Goal: Information Seeking & Learning: Learn about a topic

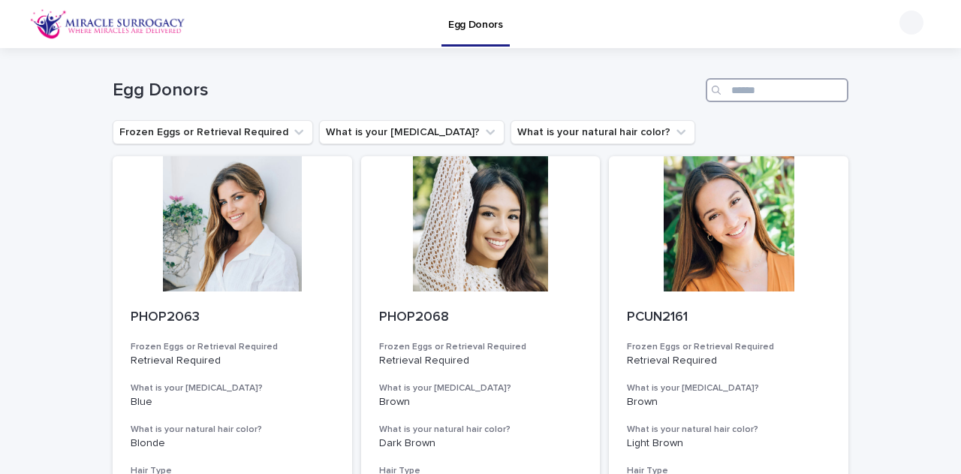
click at [734, 85] on input "Search" at bounding box center [777, 90] width 143 height 24
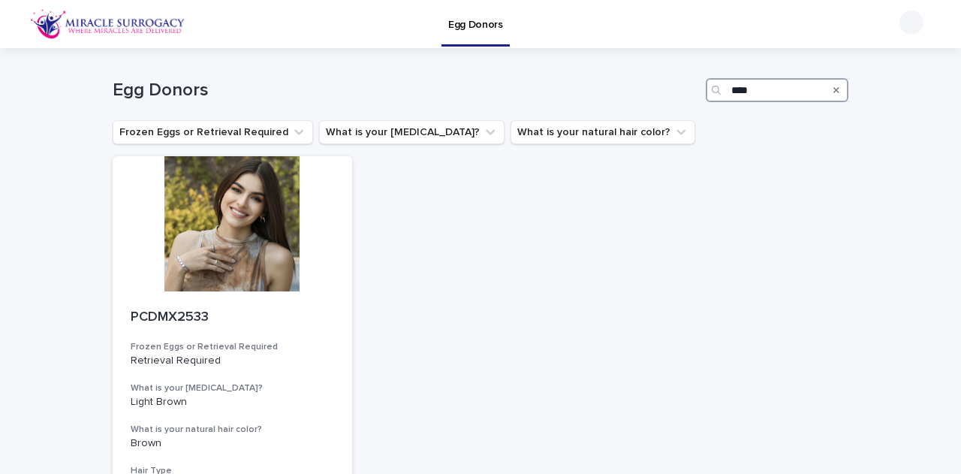
type input "****"
click at [707, 202] on div "PCDMX2533 Frozen Eggs or Retrieval Required Retrieval Required What is your [ME…" at bounding box center [481, 394] width 736 height 477
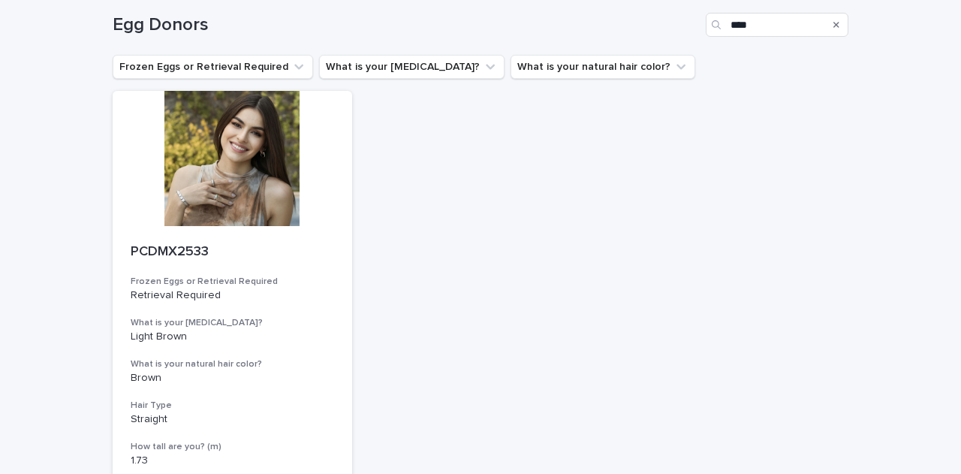
scroll to position [43, 0]
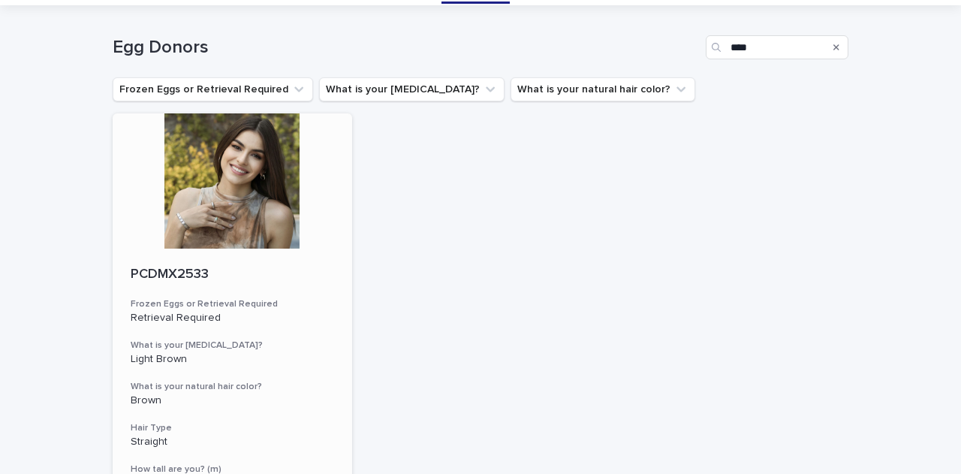
click at [241, 200] on div at bounding box center [233, 180] width 240 height 135
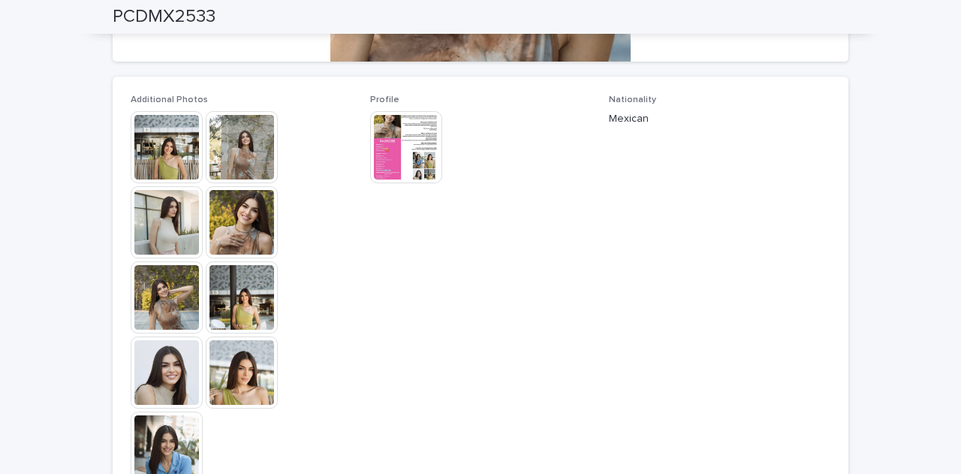
scroll to position [384, 0]
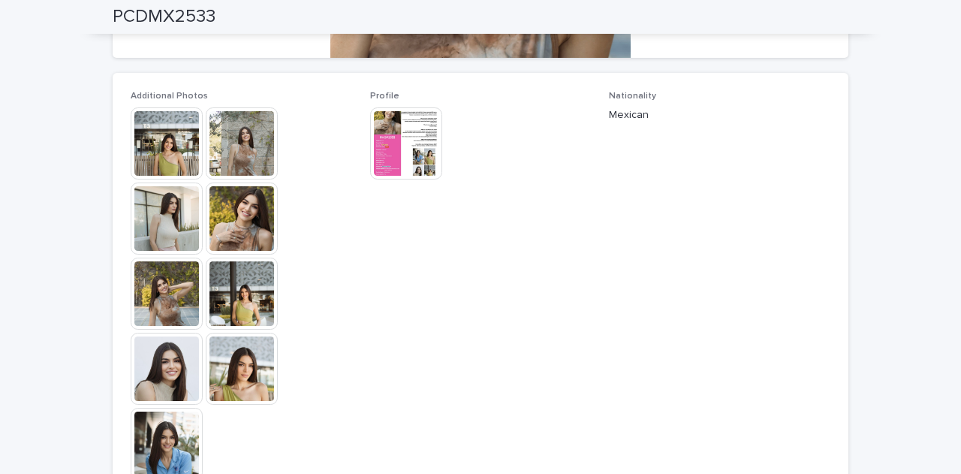
click at [152, 146] on img at bounding box center [167, 143] width 72 height 72
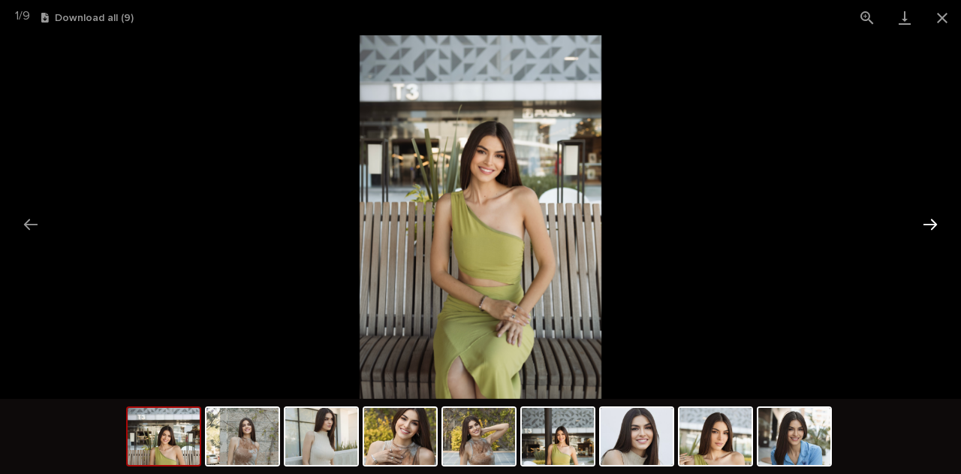
click at [929, 219] on button "Next slide" at bounding box center [931, 224] width 32 height 29
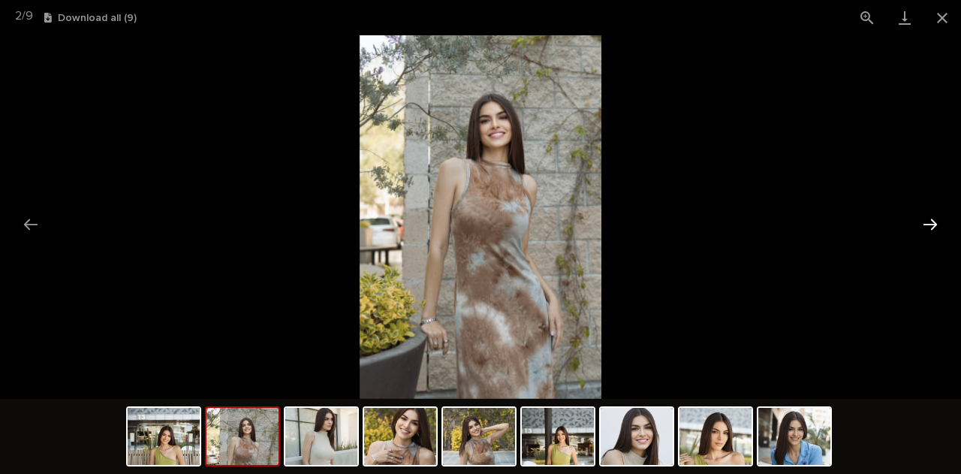
click at [929, 219] on button "Next slide" at bounding box center [931, 224] width 32 height 29
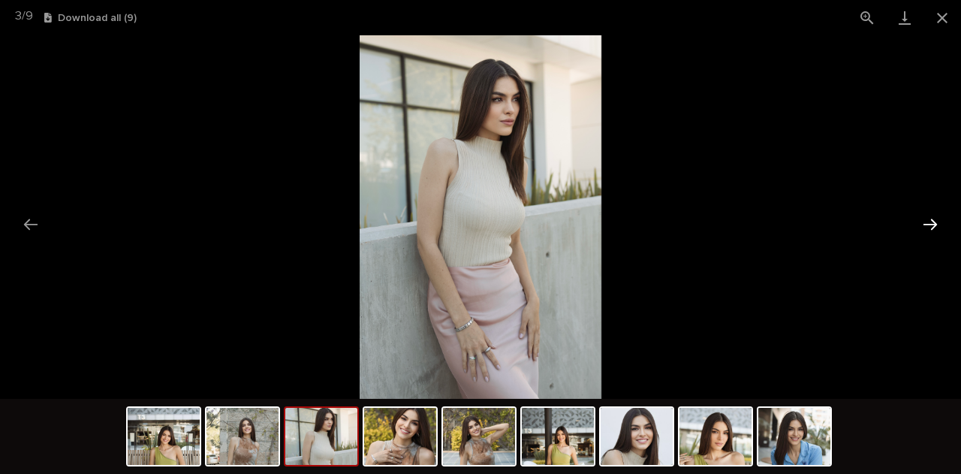
click at [929, 219] on button "Next slide" at bounding box center [931, 224] width 32 height 29
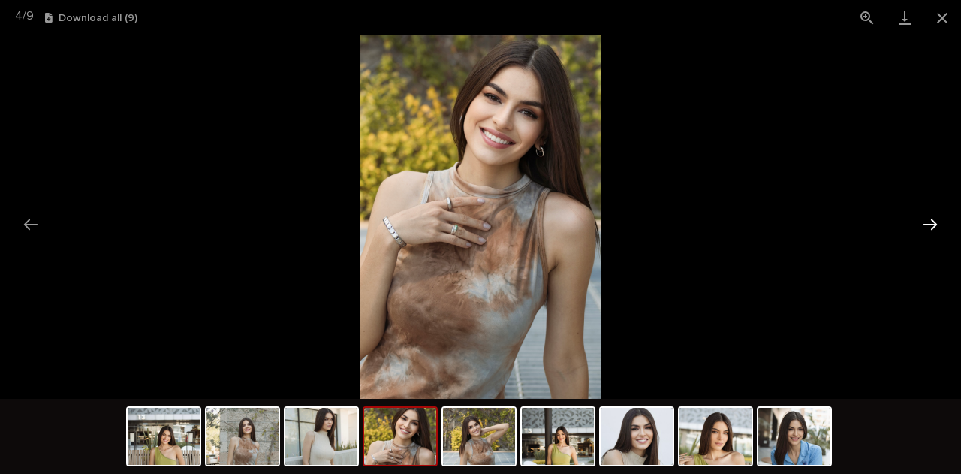
click at [929, 219] on button "Next slide" at bounding box center [931, 224] width 32 height 29
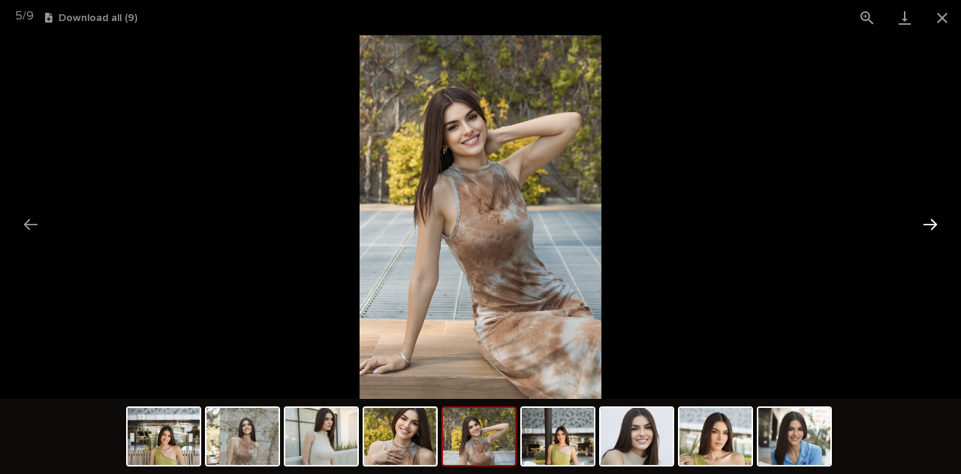
click at [929, 219] on button "Next slide" at bounding box center [931, 224] width 32 height 29
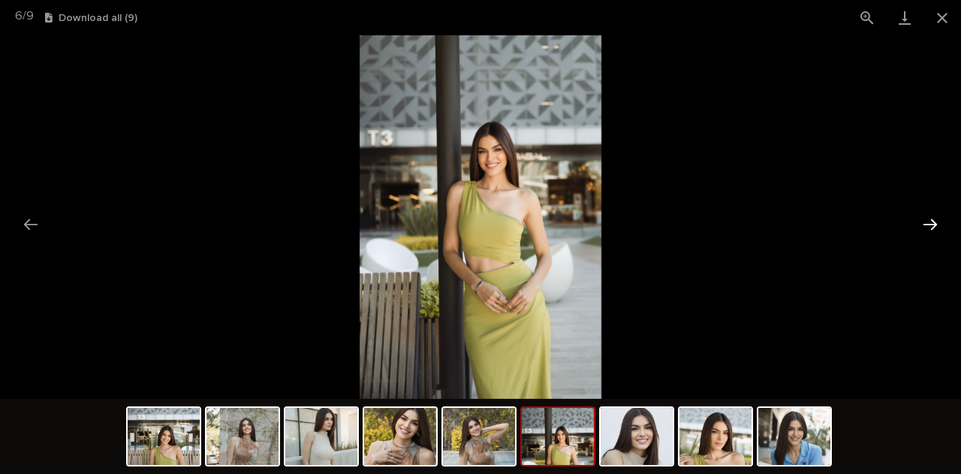
click at [929, 219] on button "Next slide" at bounding box center [931, 224] width 32 height 29
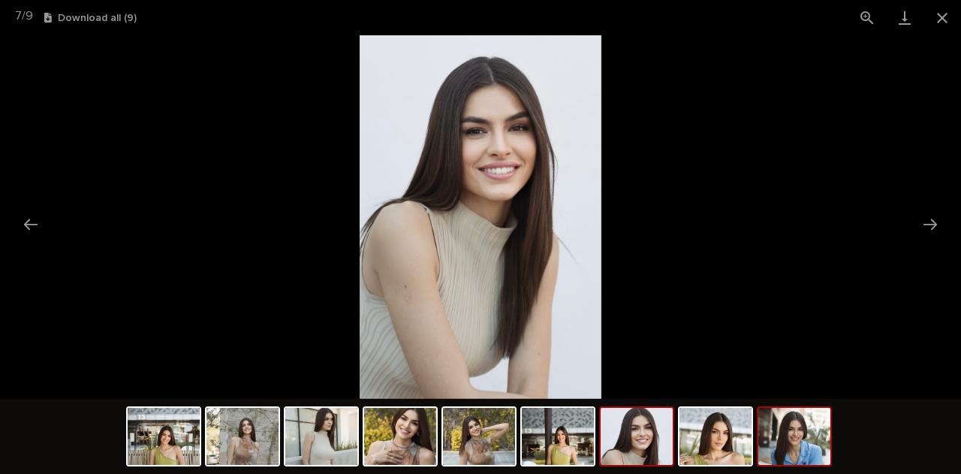
click at [780, 442] on img at bounding box center [795, 436] width 72 height 57
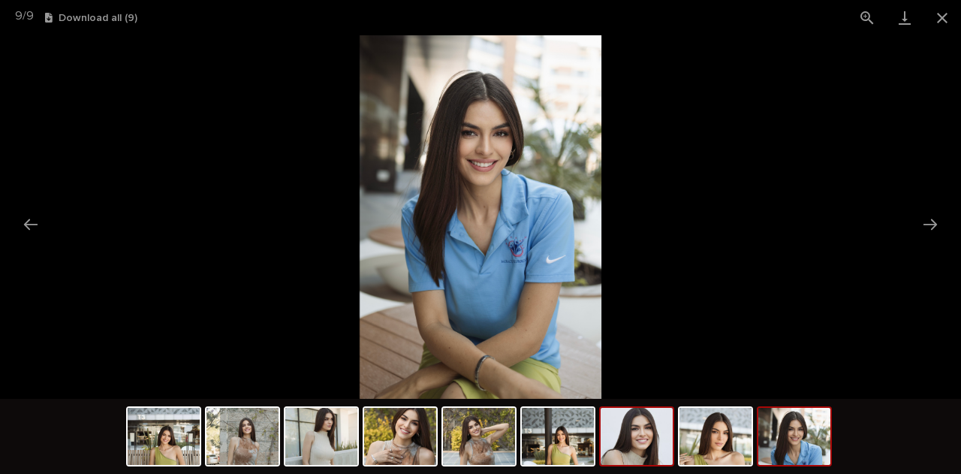
click at [635, 445] on img at bounding box center [637, 436] width 72 height 57
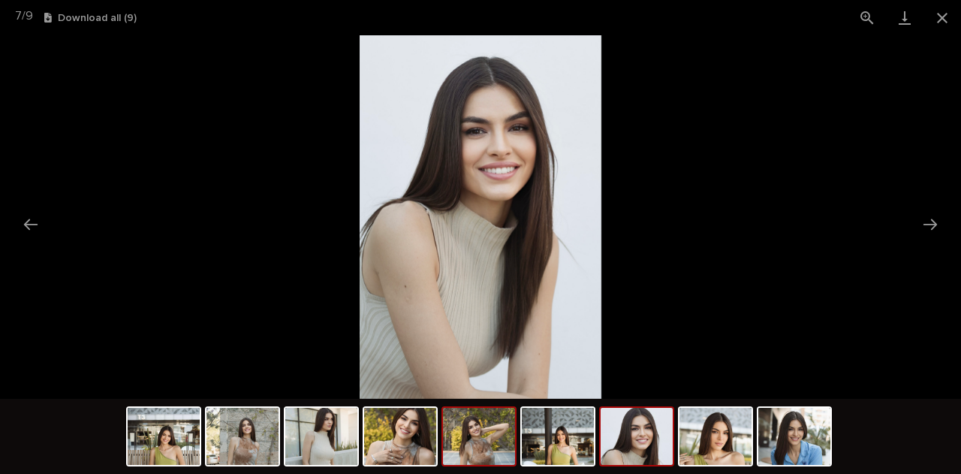
click at [485, 447] on img at bounding box center [479, 436] width 72 height 57
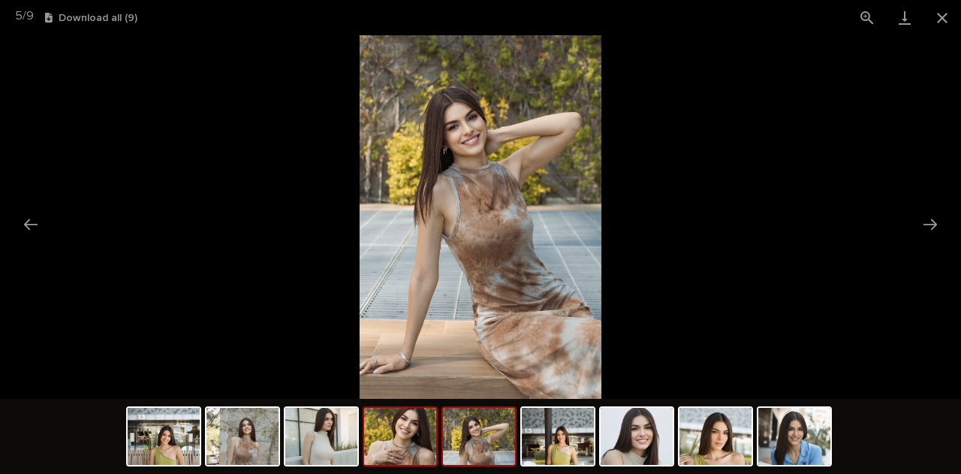
click at [416, 444] on img at bounding box center [400, 436] width 72 height 57
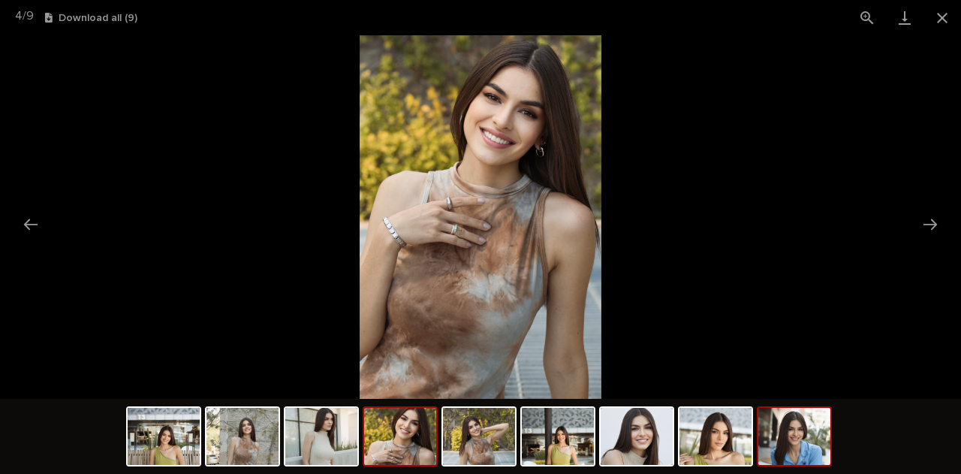
click at [780, 447] on img at bounding box center [795, 436] width 72 height 57
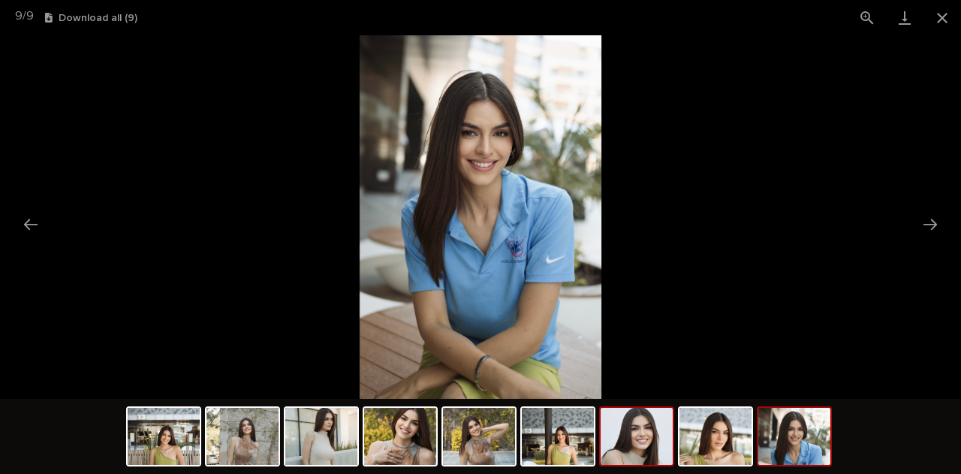
click at [649, 447] on img at bounding box center [637, 436] width 72 height 57
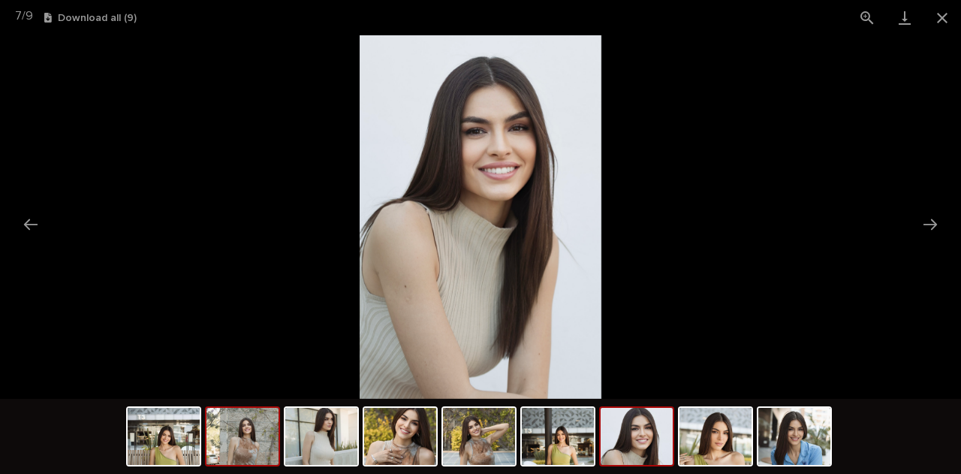
click at [258, 429] on img at bounding box center [243, 436] width 72 height 57
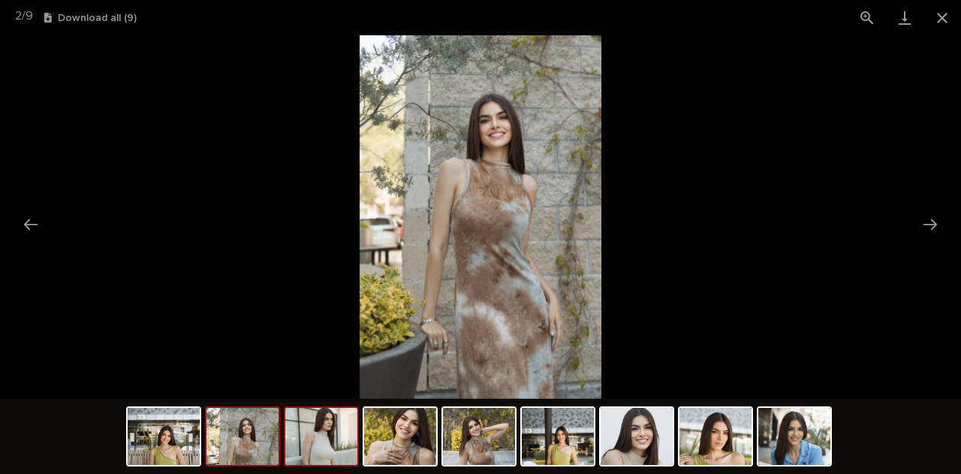
click at [319, 442] on img at bounding box center [321, 436] width 72 height 57
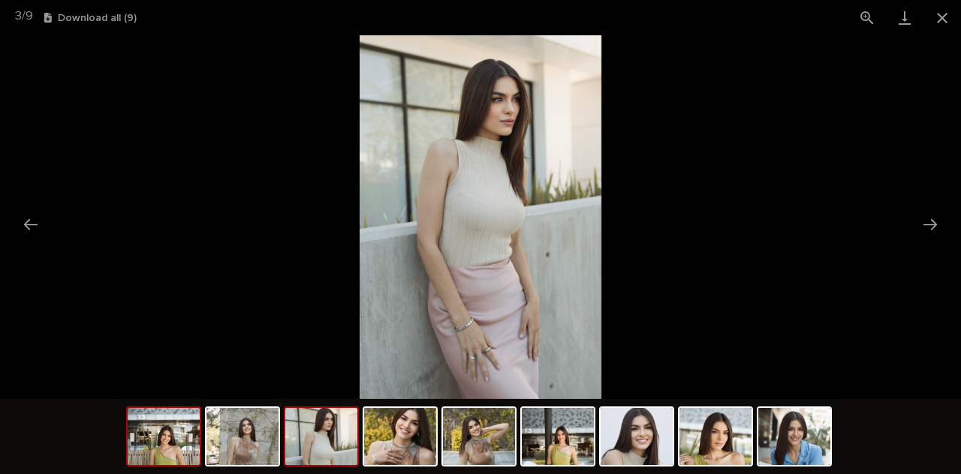
click at [174, 439] on img at bounding box center [164, 436] width 72 height 57
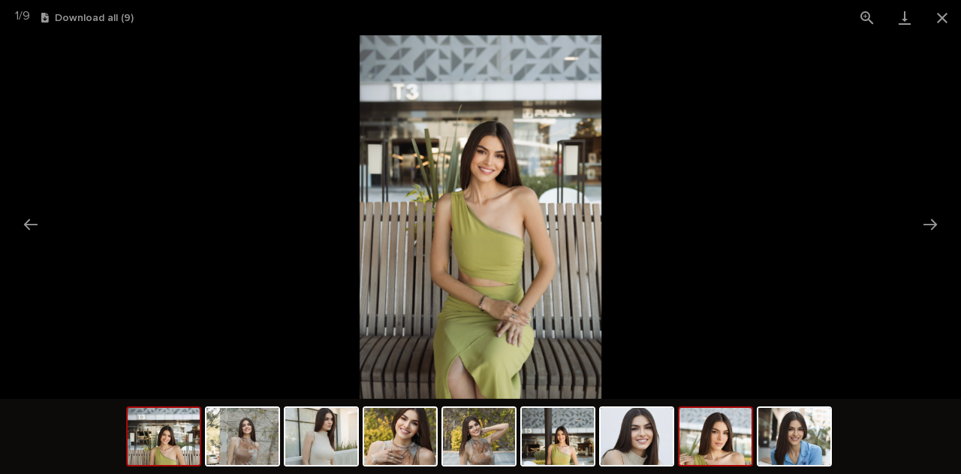
click at [708, 438] on img at bounding box center [716, 436] width 72 height 57
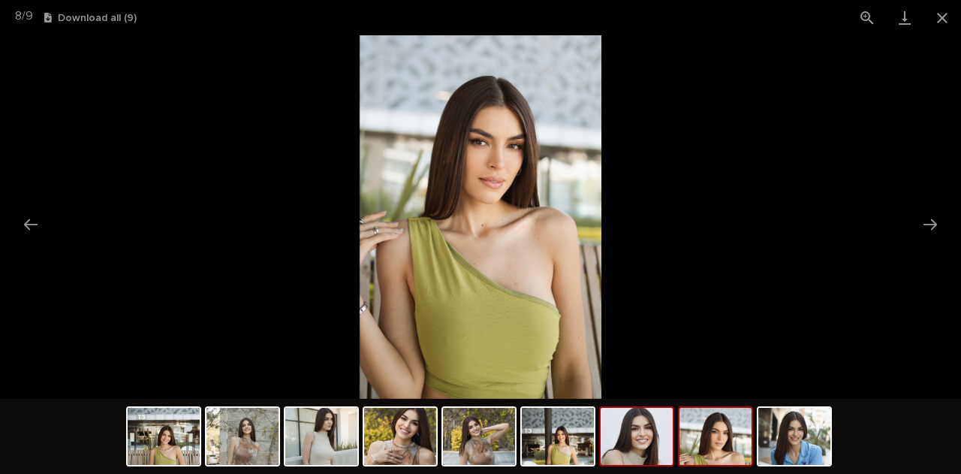
click at [648, 451] on img at bounding box center [637, 436] width 72 height 57
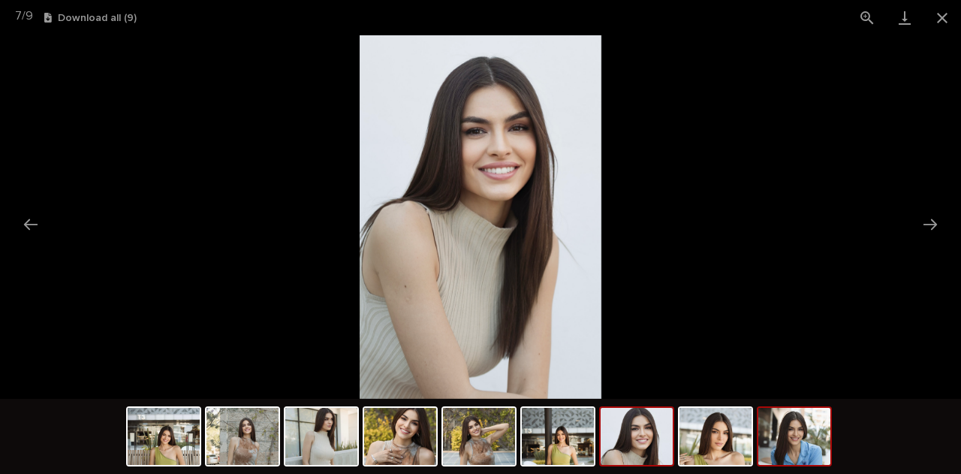
click at [796, 432] on img at bounding box center [795, 436] width 72 height 57
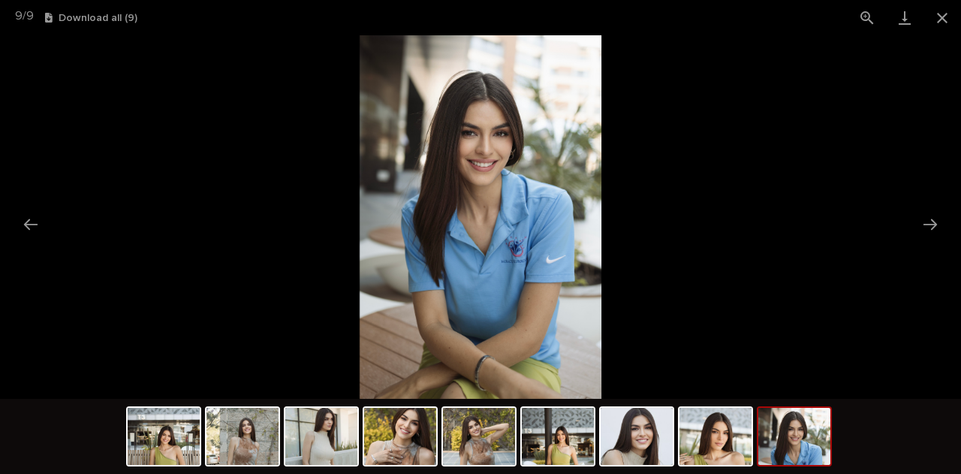
scroll to position [0, 0]
click at [655, 438] on img at bounding box center [637, 436] width 72 height 57
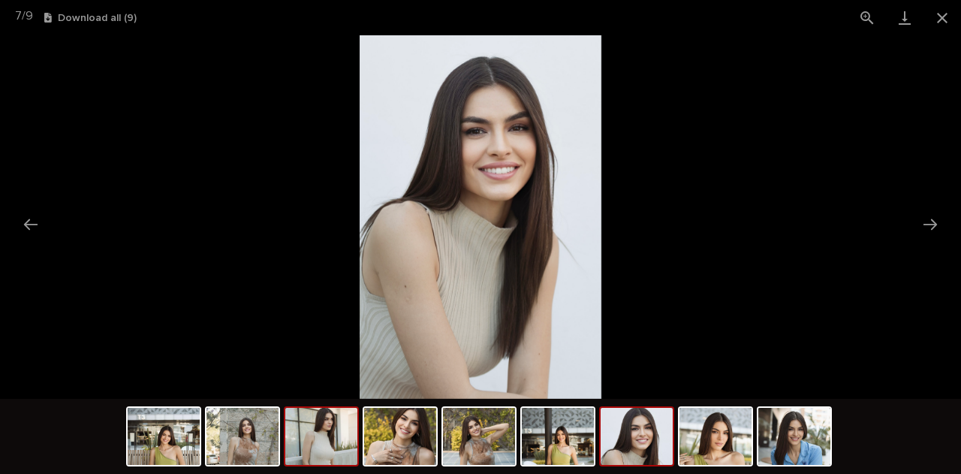
click at [321, 438] on img at bounding box center [321, 436] width 72 height 57
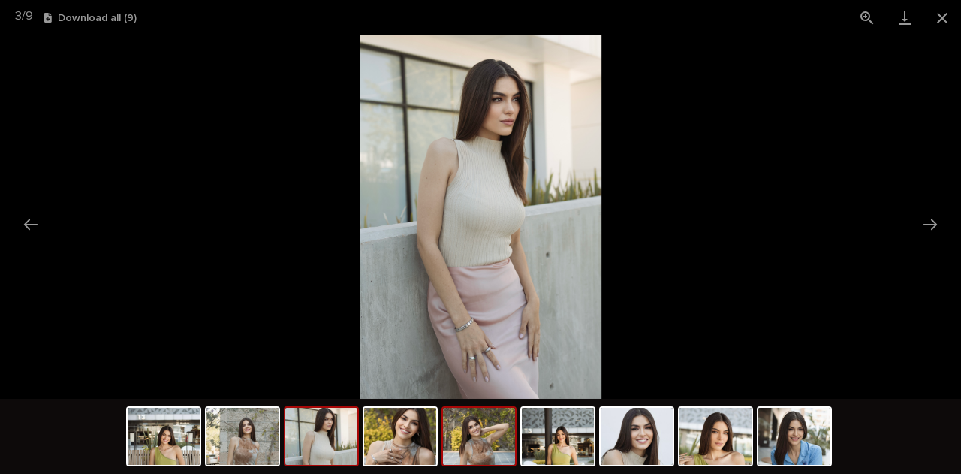
click at [501, 453] on img at bounding box center [479, 436] width 72 height 57
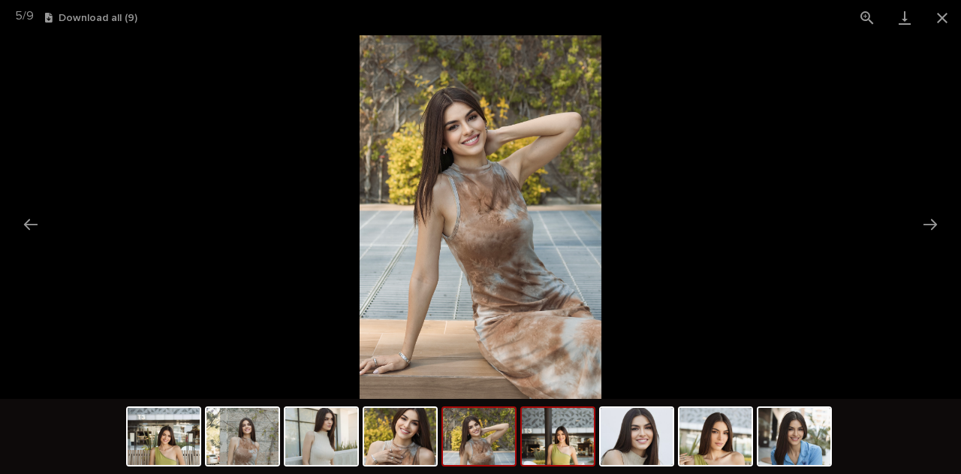
click at [557, 455] on img at bounding box center [558, 436] width 72 height 57
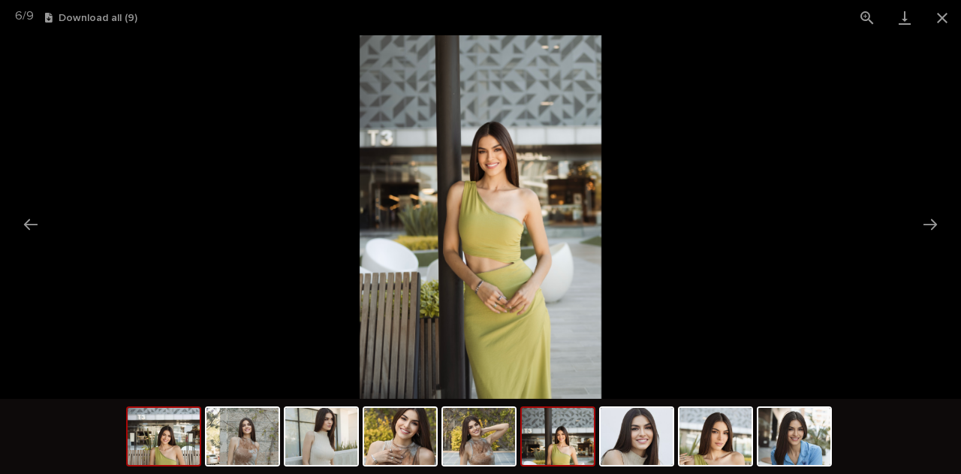
click at [189, 427] on img at bounding box center [164, 436] width 72 height 57
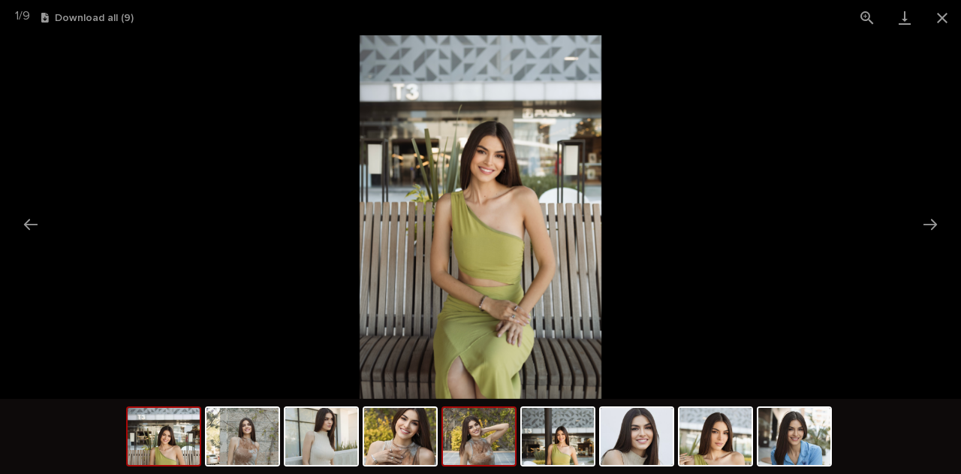
click at [489, 420] on img at bounding box center [479, 436] width 72 height 57
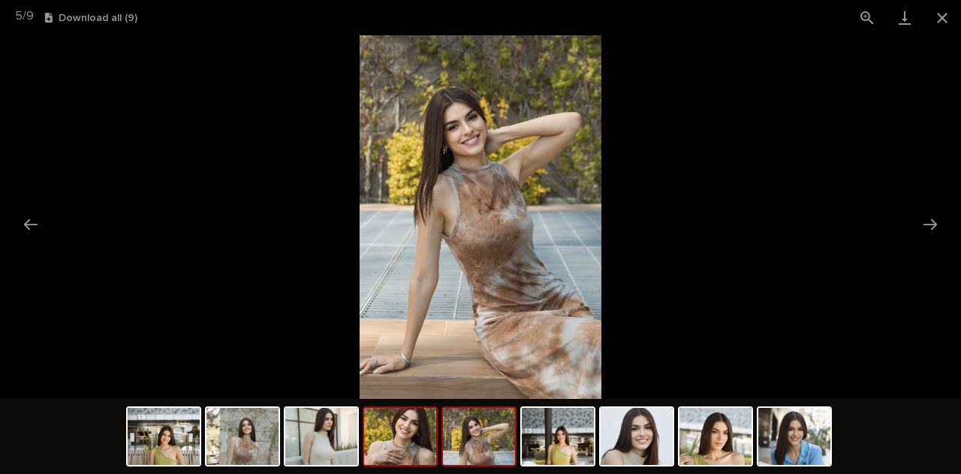
click at [403, 436] on img at bounding box center [400, 436] width 72 height 57
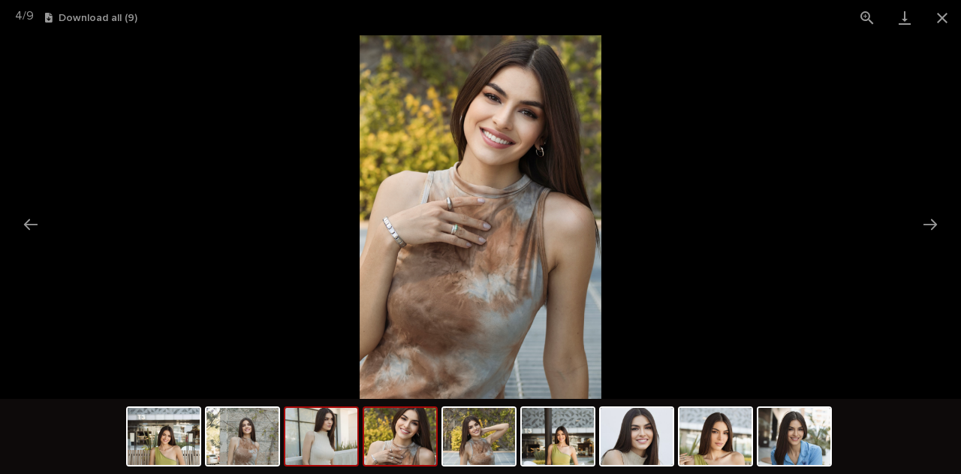
click at [321, 445] on img at bounding box center [321, 436] width 72 height 57
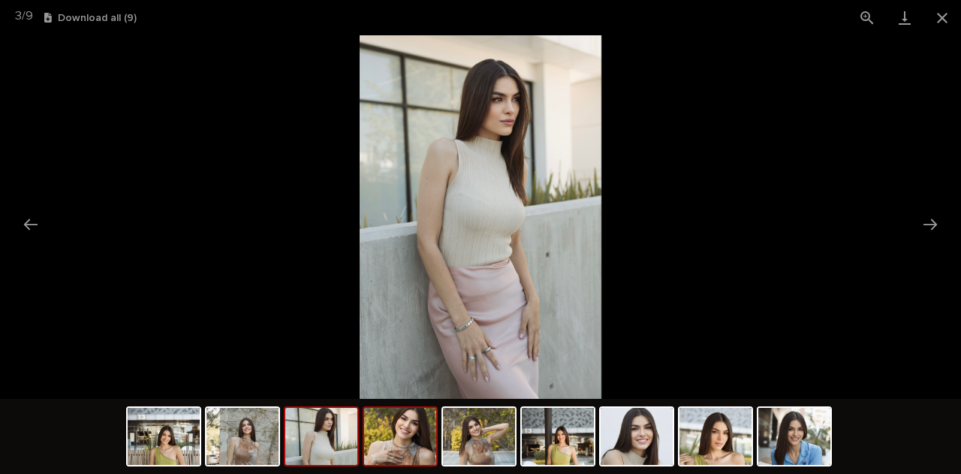
click at [422, 445] on img at bounding box center [400, 436] width 72 height 57
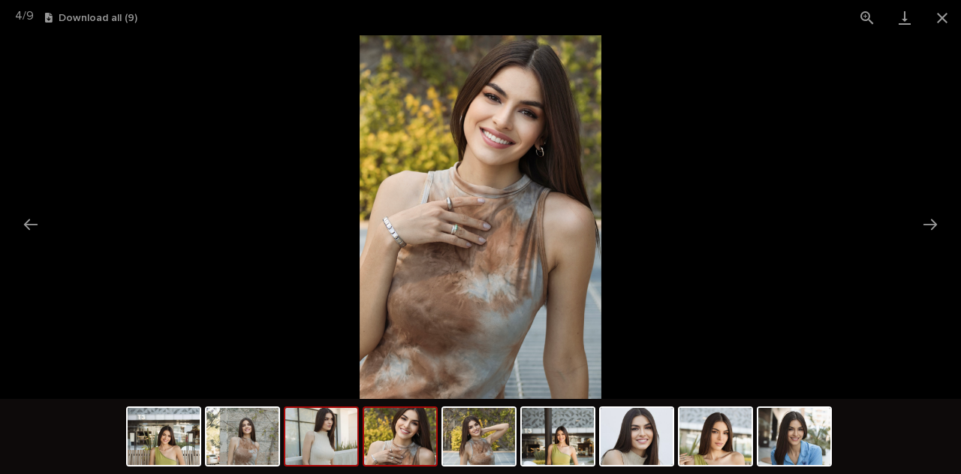
click at [319, 444] on img at bounding box center [321, 436] width 72 height 57
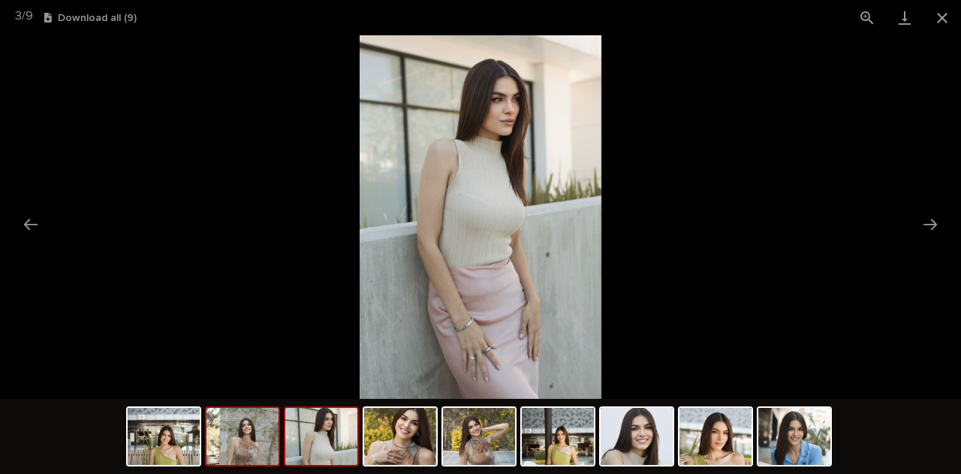
click at [239, 448] on img at bounding box center [243, 436] width 72 height 57
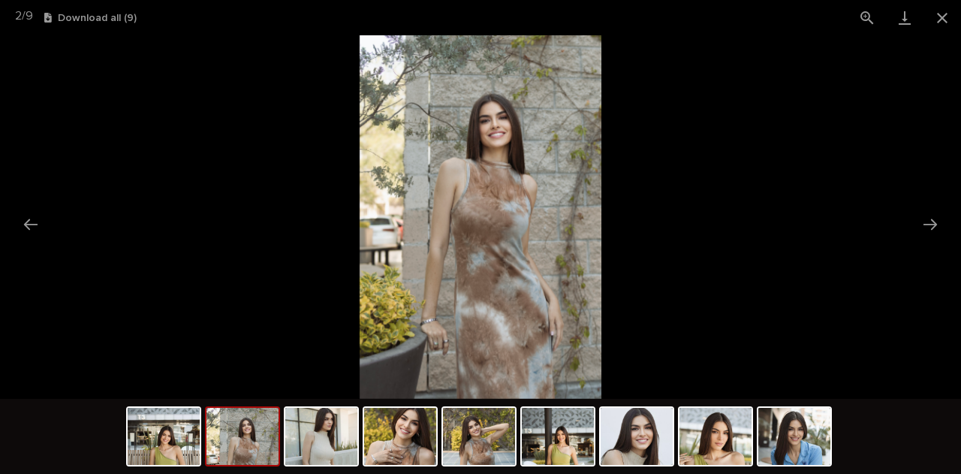
click at [201, 438] on div at bounding box center [481, 438] width 710 height 79
click at [170, 429] on img at bounding box center [164, 436] width 72 height 57
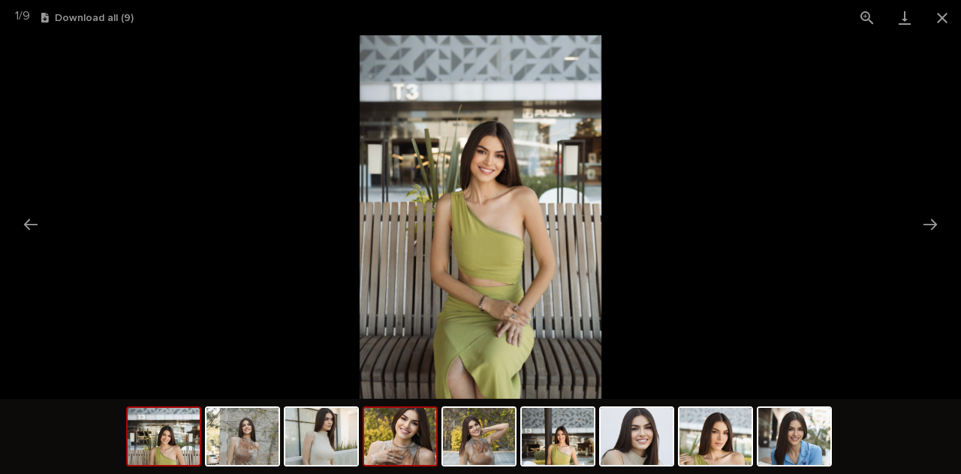
click at [392, 432] on img at bounding box center [400, 436] width 72 height 57
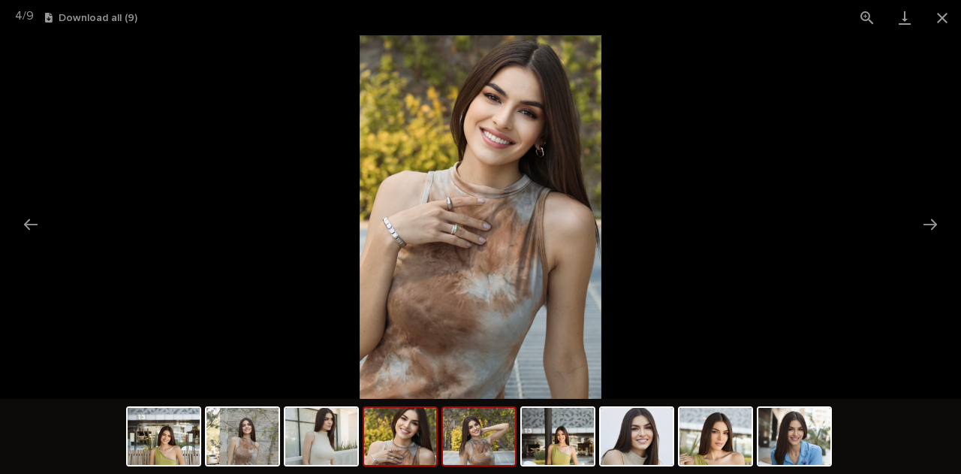
click at [484, 438] on img at bounding box center [479, 436] width 72 height 57
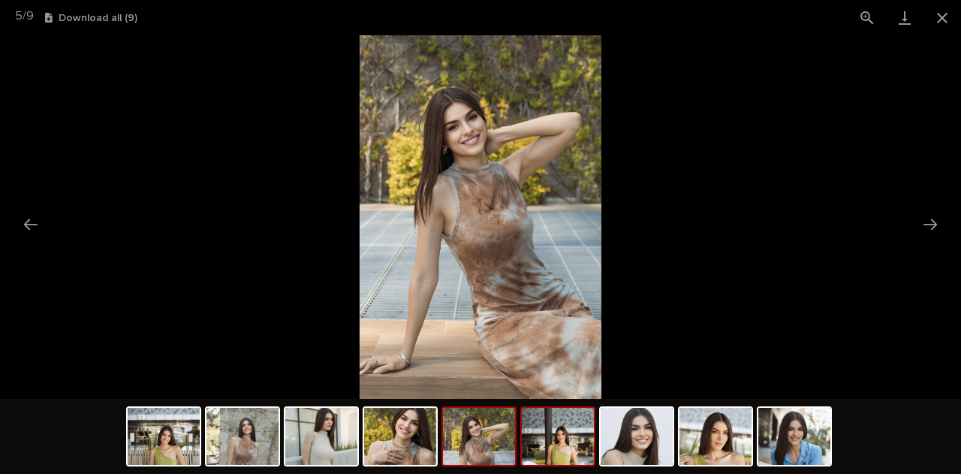
click at [553, 446] on img at bounding box center [558, 436] width 72 height 57
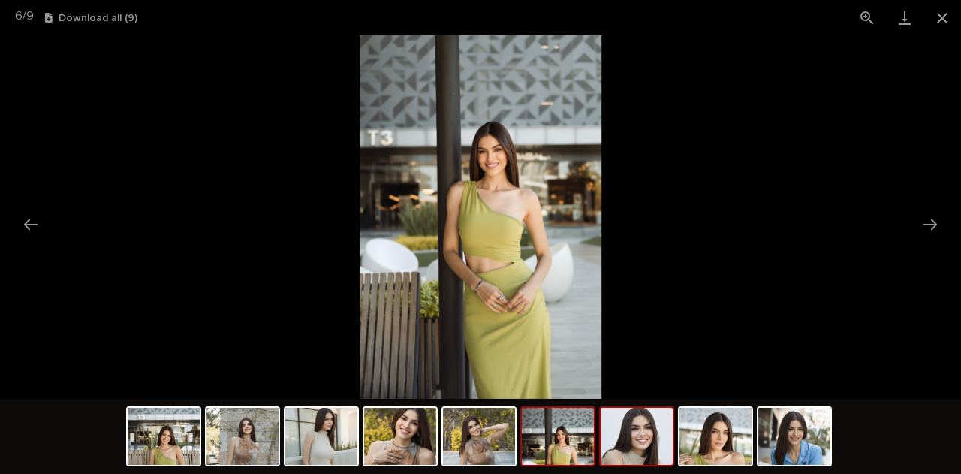
click at [614, 451] on img at bounding box center [637, 436] width 72 height 57
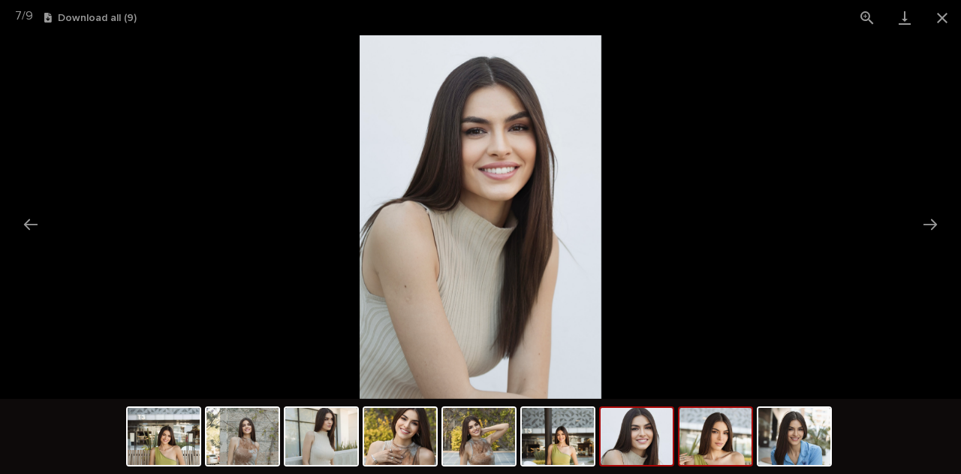
click at [723, 451] on img at bounding box center [716, 436] width 72 height 57
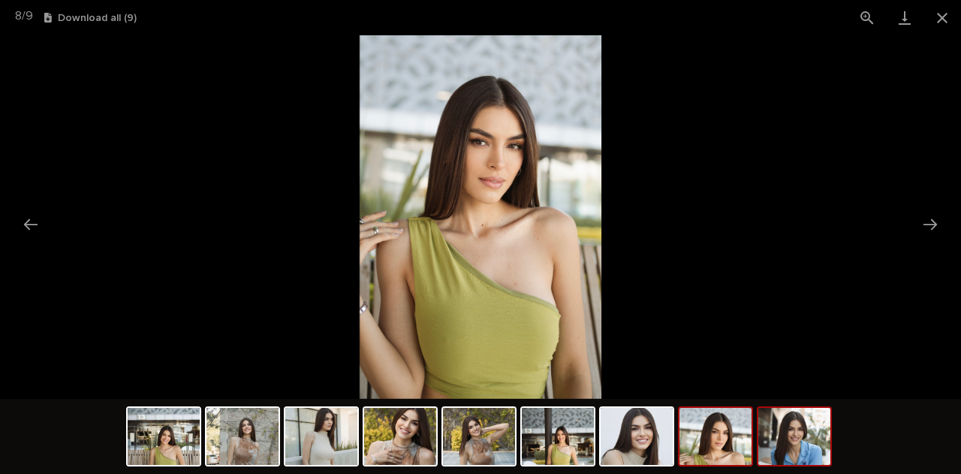
click at [793, 459] on img at bounding box center [795, 436] width 72 height 57
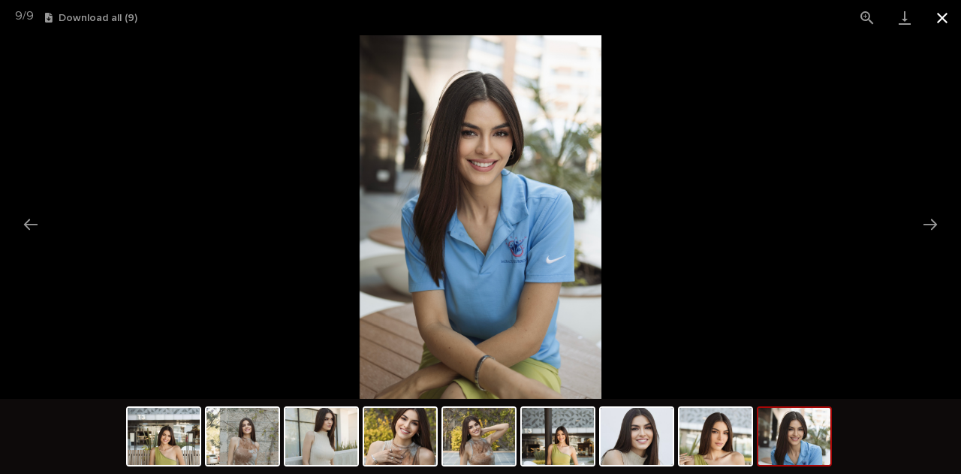
click at [939, 25] on button "Close gallery" at bounding box center [943, 17] width 38 height 35
